Goal: Book appointment/travel/reservation

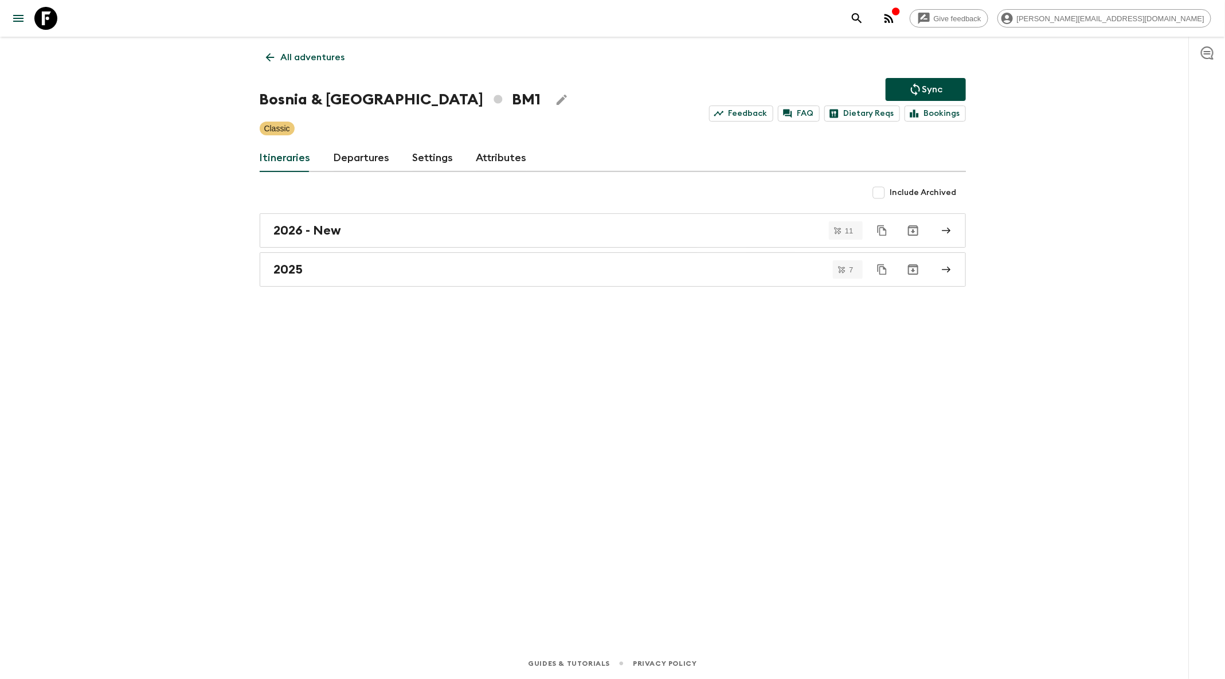
click at [862, 22] on icon "search adventures" at bounding box center [857, 18] width 10 height 10
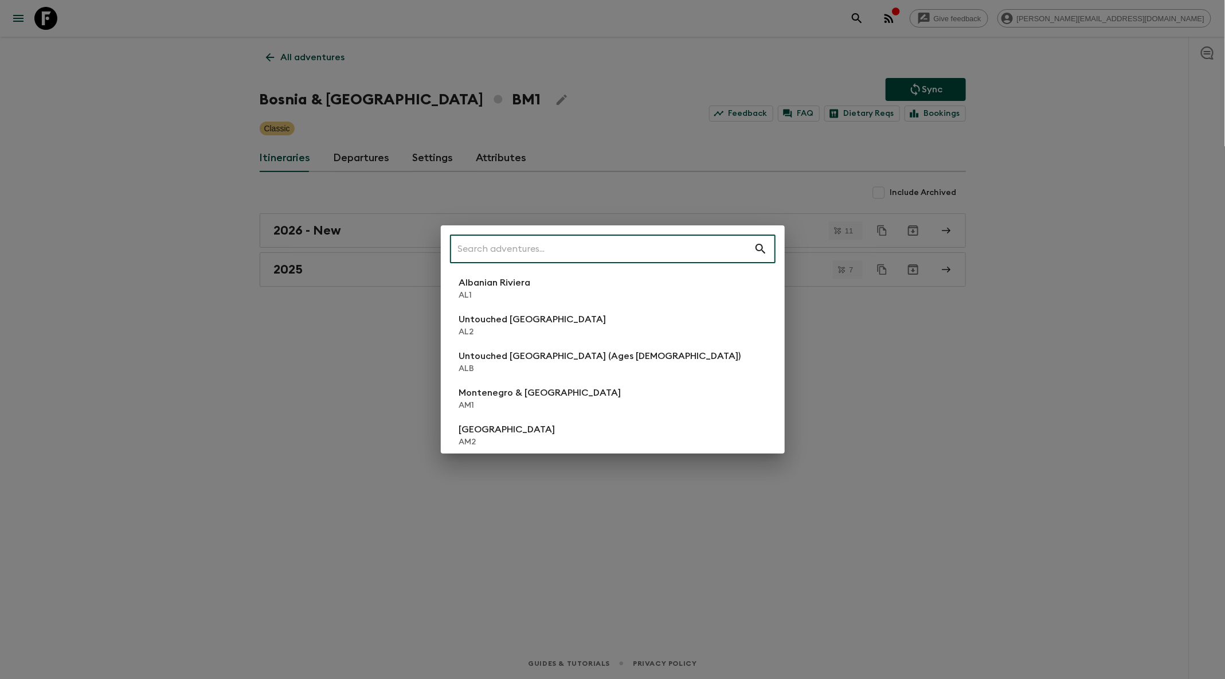
click at [516, 257] on input "text" at bounding box center [602, 249] width 304 height 32
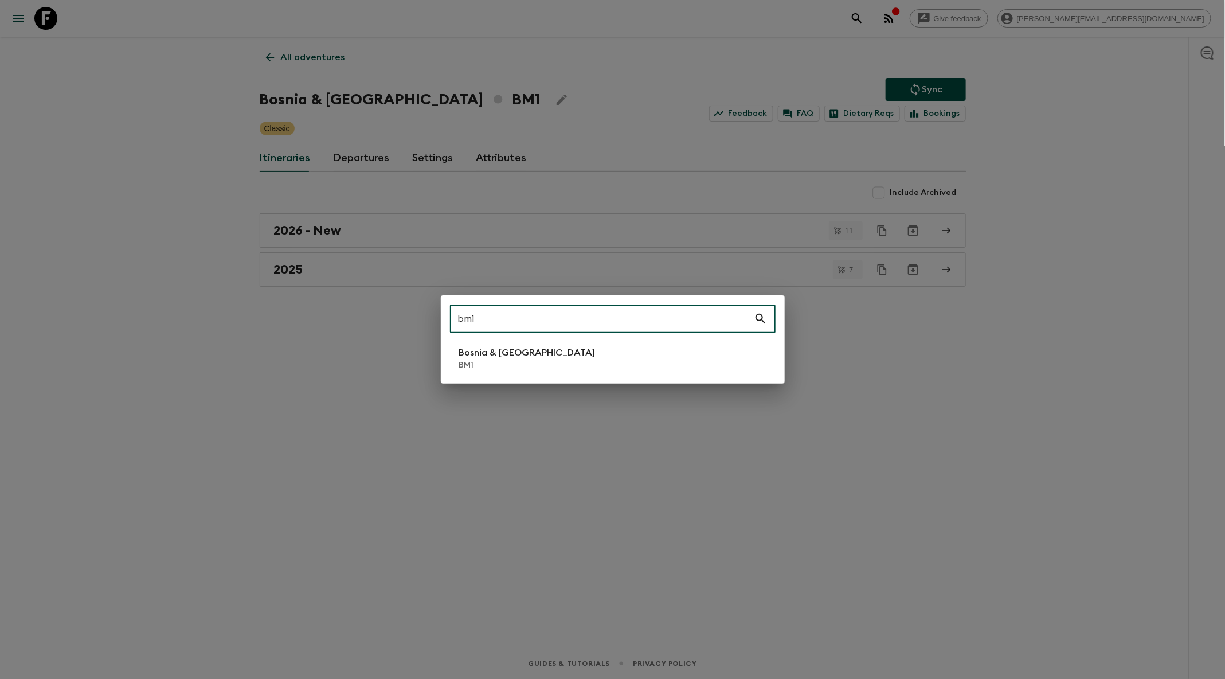
type input "bm1"
click at [494, 376] on div "bm1 ​ [GEOGRAPHIC_DATA] BM1" at bounding box center [613, 339] width 344 height 88
click at [492, 360] on p "BM1" at bounding box center [527, 364] width 136 height 11
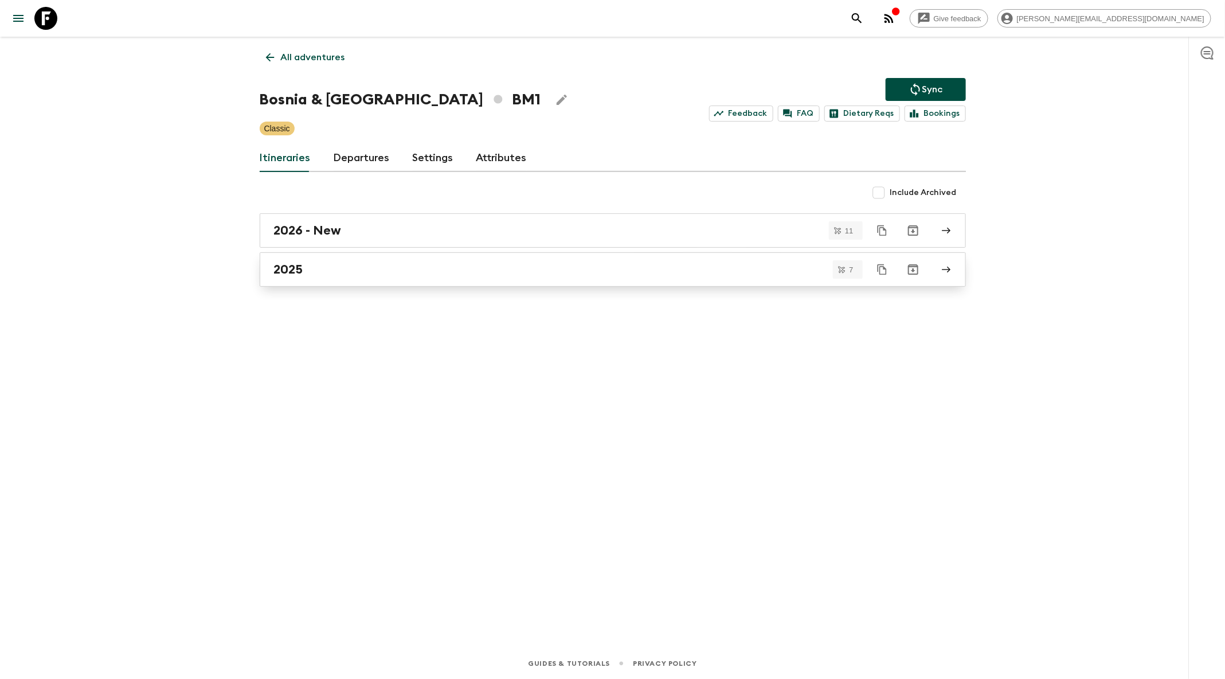
click at [427, 267] on div "2025" at bounding box center [602, 269] width 656 height 15
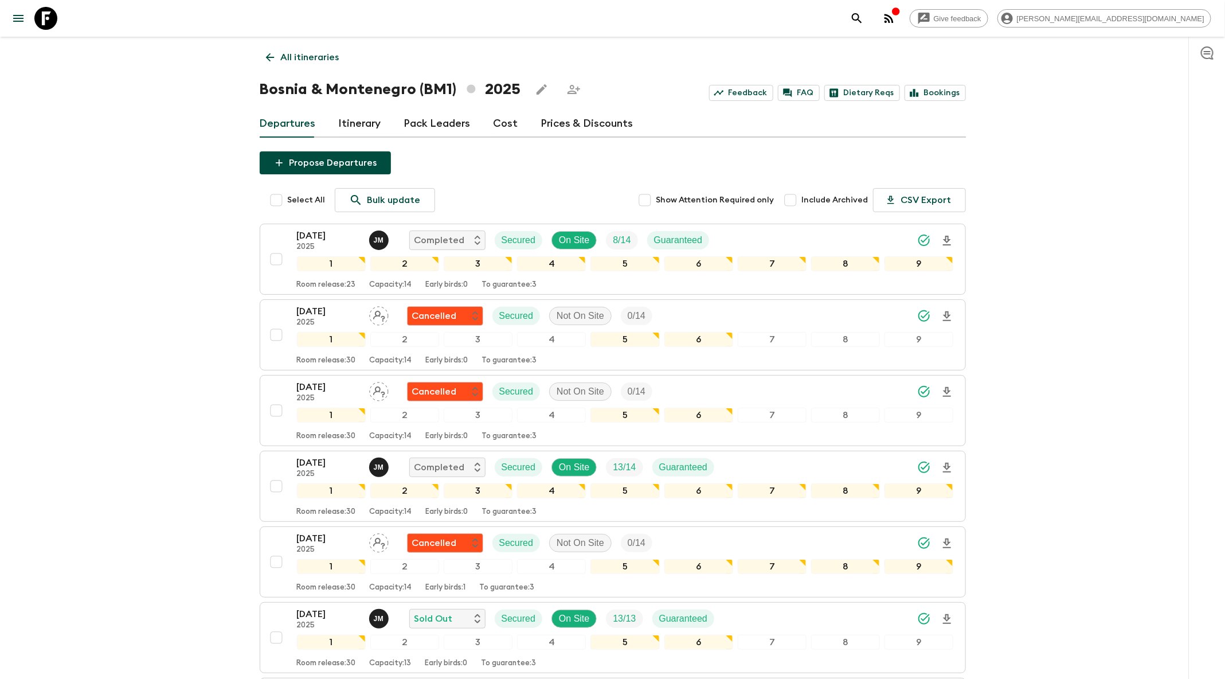
click at [864, 25] on icon "search adventures" at bounding box center [857, 18] width 14 height 14
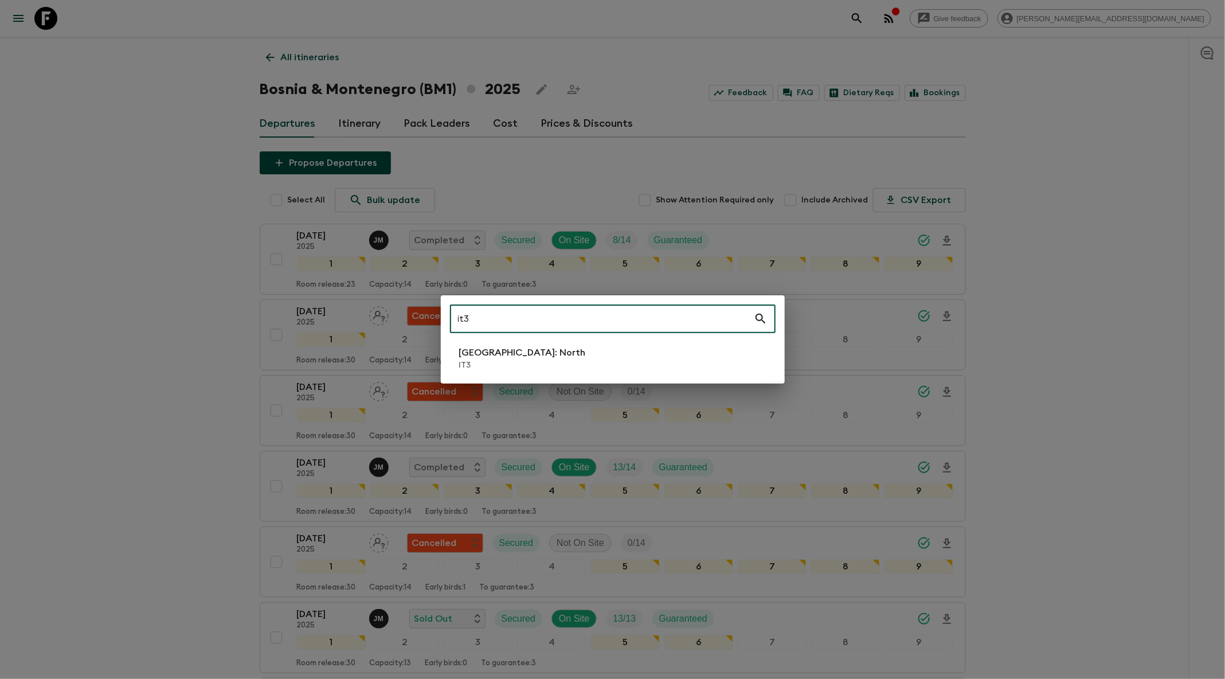
type input "it3"
click at [552, 359] on li "[GEOGRAPHIC_DATA]: North IT3" at bounding box center [613, 358] width 326 height 32
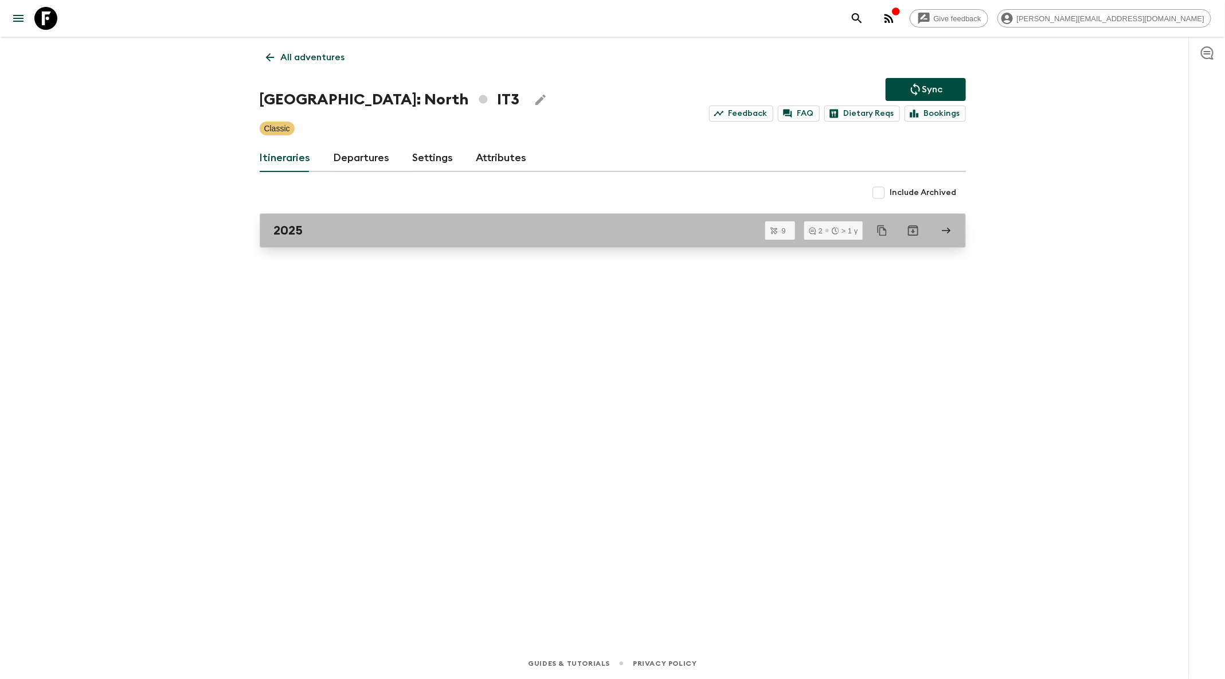
click at [396, 225] on div "2025" at bounding box center [602, 230] width 656 height 15
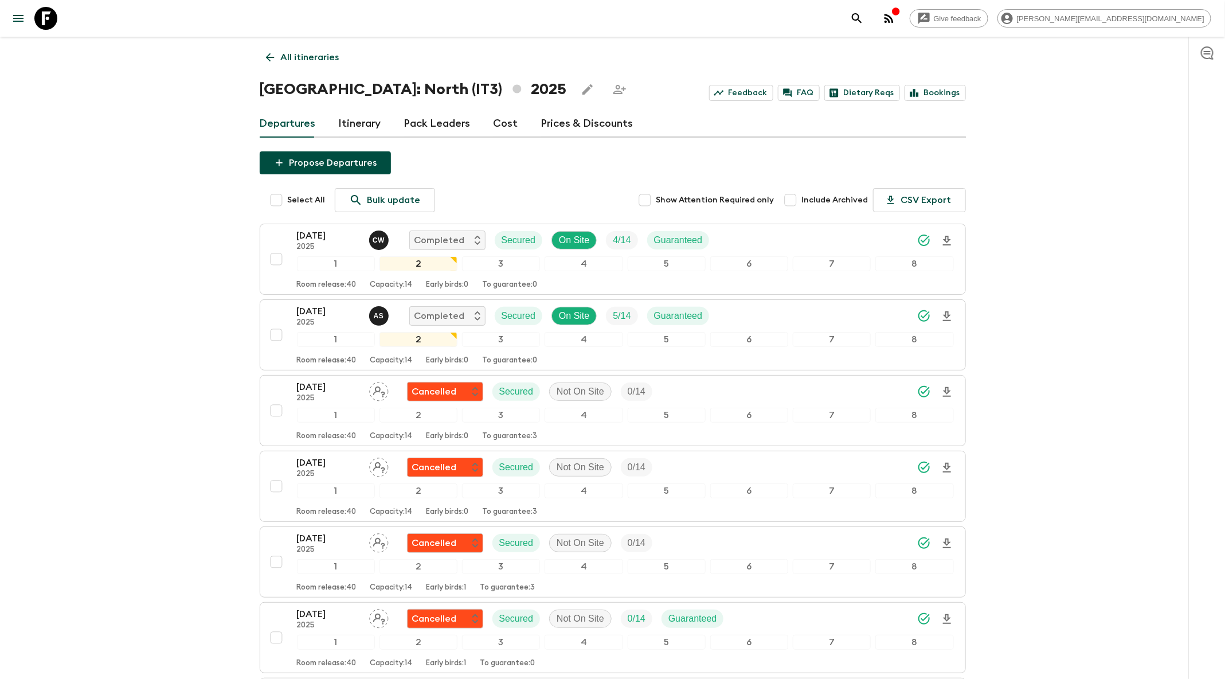
scroll to position [317, 0]
